Goal: Task Accomplishment & Management: Manage account settings

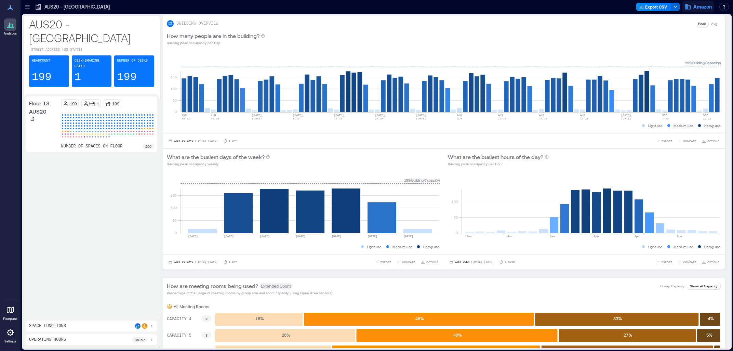
click at [699, 10] on button "Amazon" at bounding box center [698, 6] width 31 height 11
click at [680, 35] on button "Your account" at bounding box center [663, 34] width 98 height 11
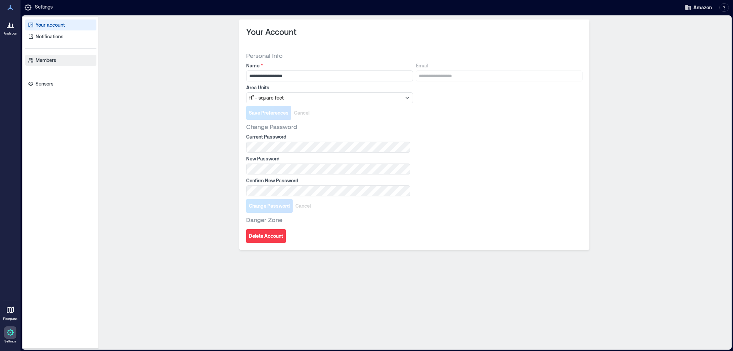
click at [42, 61] on p "Members" at bounding box center [46, 60] width 21 height 7
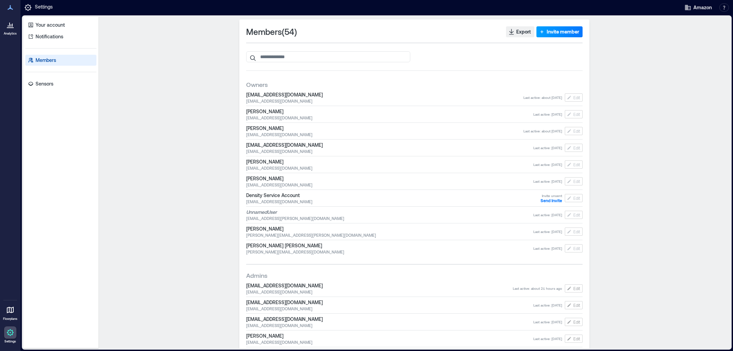
click at [551, 33] on span "Invite member" at bounding box center [563, 31] width 32 height 7
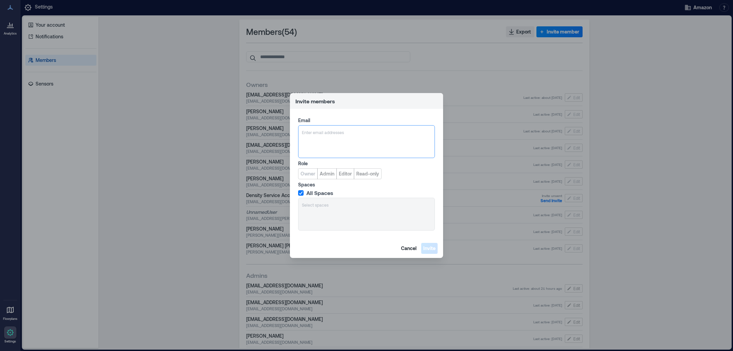
click at [331, 136] on div "Enter email addresses" at bounding box center [366, 132] width 131 height 8
click at [313, 132] on div at bounding box center [366, 132] width 129 height 7
type input "**********"
click at [338, 167] on span "[EMAIL_ADDRESS][DOMAIN_NAME]" at bounding box center [344, 164] width 56 height 5
click at [341, 173] on span "Editor" at bounding box center [345, 173] width 13 height 7
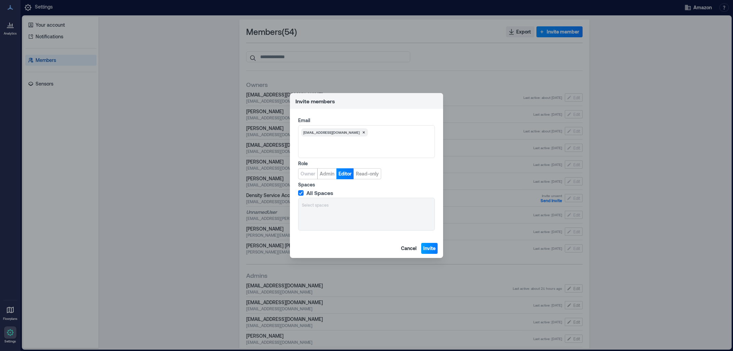
click at [429, 249] on span "Invite" at bounding box center [429, 248] width 12 height 7
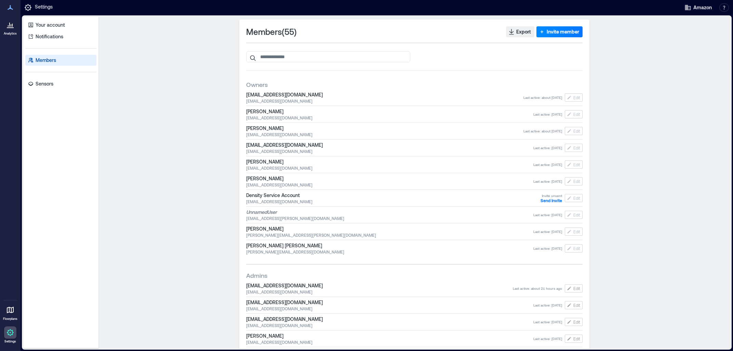
click at [171, 171] on div "Members ( 55 ) Export Invite member Owners [EMAIL_ADDRESS][DOMAIN_NAME] [EMAIL_…" at bounding box center [414, 182] width 626 height 326
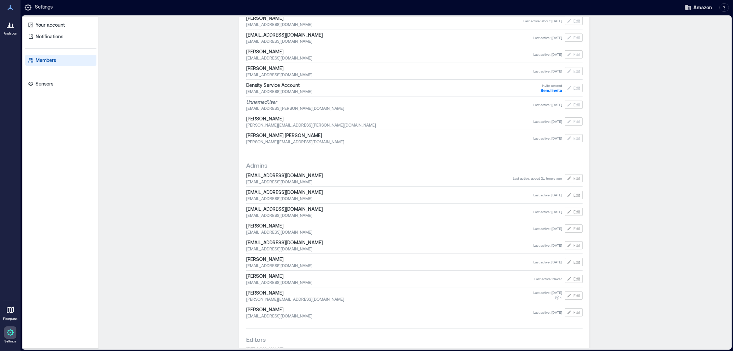
scroll to position [256, 0]
